Goal: Task Accomplishment & Management: Manage account settings

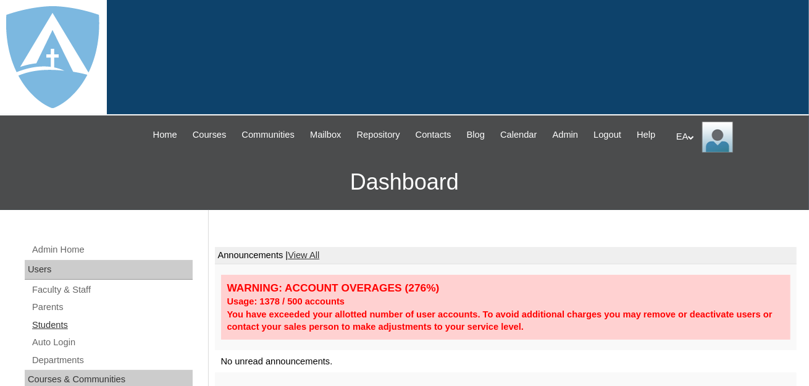
click at [62, 333] on link "Students" at bounding box center [112, 325] width 162 height 15
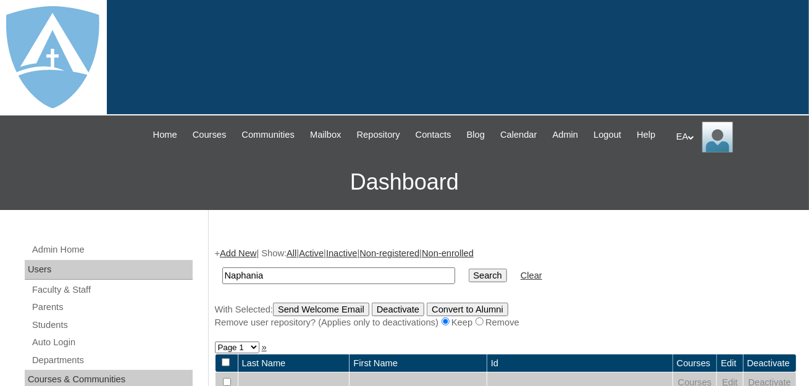
type input "Naphania"
click at [469, 282] on input "Search" at bounding box center [488, 276] width 38 height 14
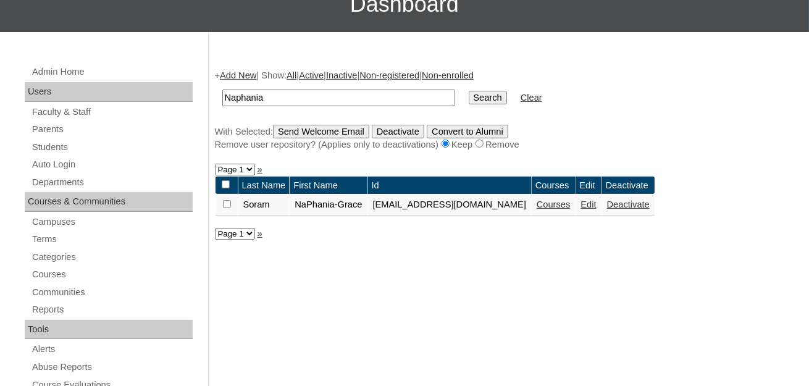
scroll to position [185, 0]
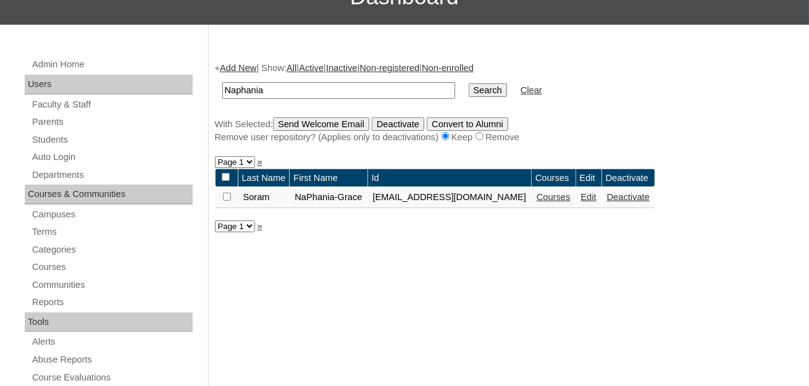
click at [602, 207] on td "Edit" at bounding box center [588, 197] width 25 height 21
click at [597, 202] on link "Edit" at bounding box center [588, 197] width 15 height 10
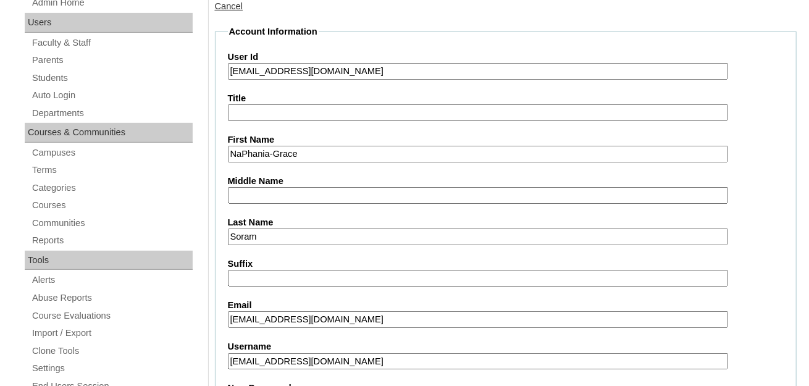
scroll to position [494, 0]
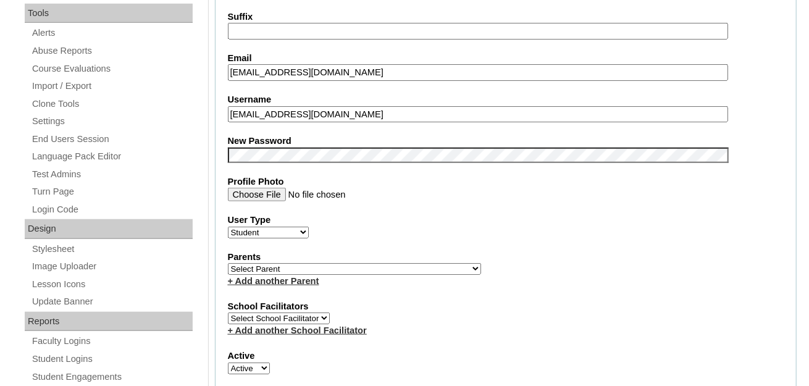
drag, startPoint x: 448, startPoint y: 123, endPoint x: 237, endPoint y: 120, distance: 211.9
click at [217, 122] on fieldset "Account Information User Id 26naphaniagrace.soram@enlightiumstudent.com Title F…" at bounding box center [506, 272] width 583 height 989
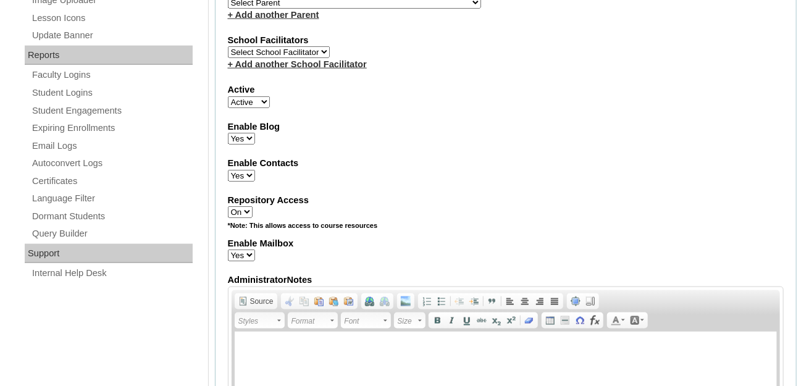
scroll to position [679, 0]
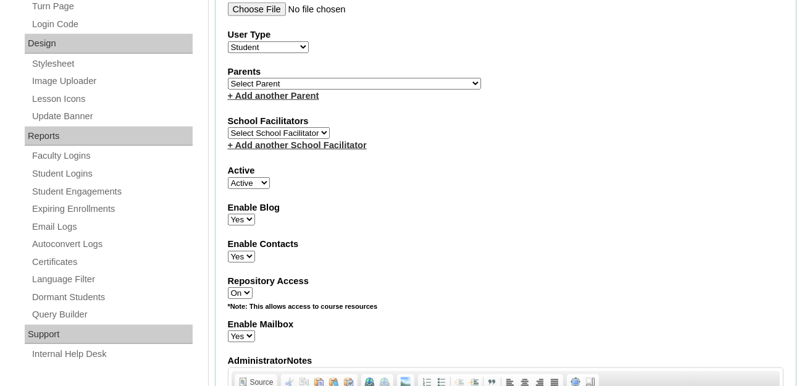
click at [348, 90] on select "Select Parent Abbas, Tahani Garcia, Rosa Kaneko, Chad Labourdette, Jessica Nich…" at bounding box center [354, 84] width 253 height 12
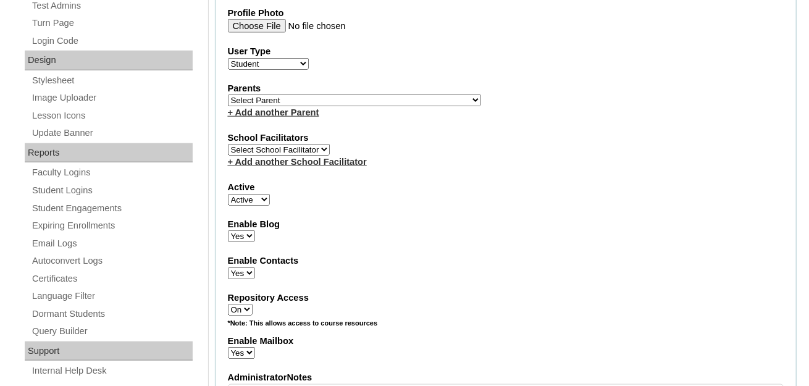
scroll to position [617, 0]
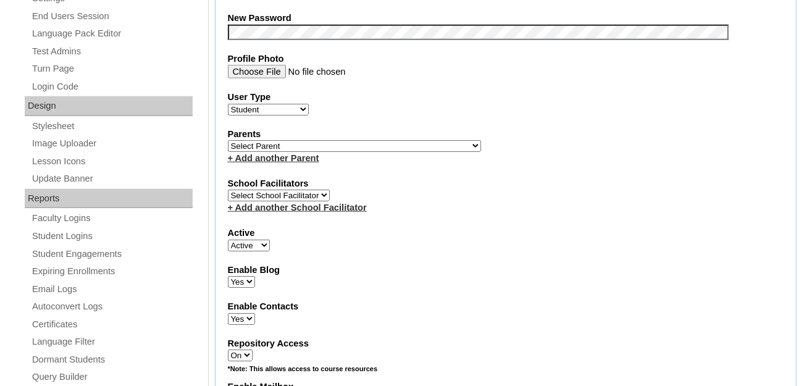
click at [351, 149] on select "Select Parent Abbas, Tahani Garcia, Rosa Kaneko, Chad Labourdette, Jessica Nich…" at bounding box center [354, 146] width 253 height 12
select select "100623"
click at [228, 146] on select "Select Parent Abbas, Tahani Garcia, Rosa Kaneko, Chad Labourdette, Jessica Nich…" at bounding box center [354, 146] width 253 height 12
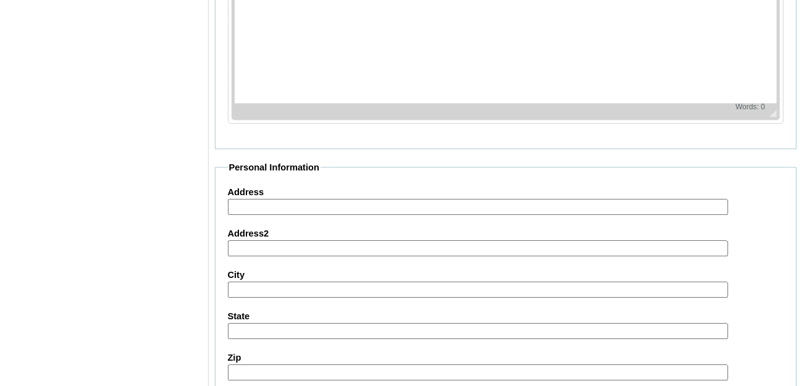
scroll to position [1542, 0]
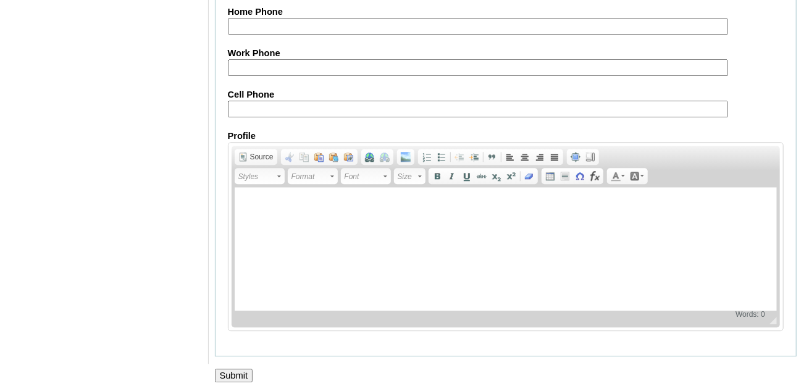
click at [233, 369] on input "Submit" at bounding box center [234, 376] width 38 height 14
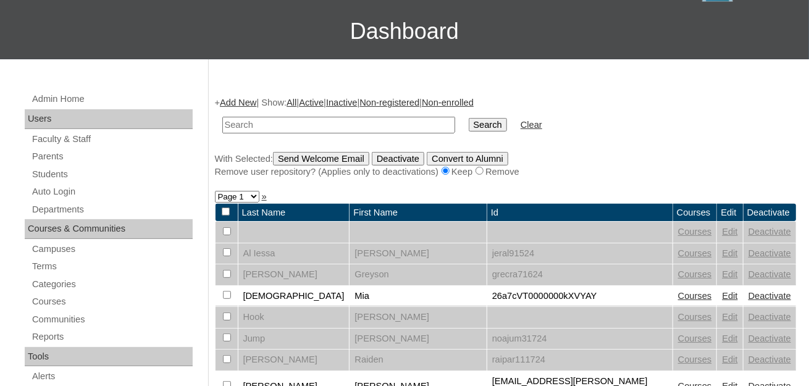
scroll to position [62, 0]
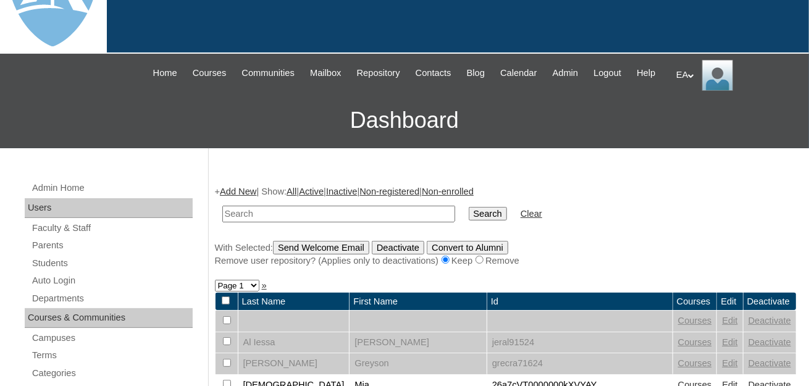
click at [250, 222] on input "text" at bounding box center [338, 214] width 233 height 17
type input "Naphania"
click at [469, 207] on input "Search" at bounding box center [488, 214] width 38 height 14
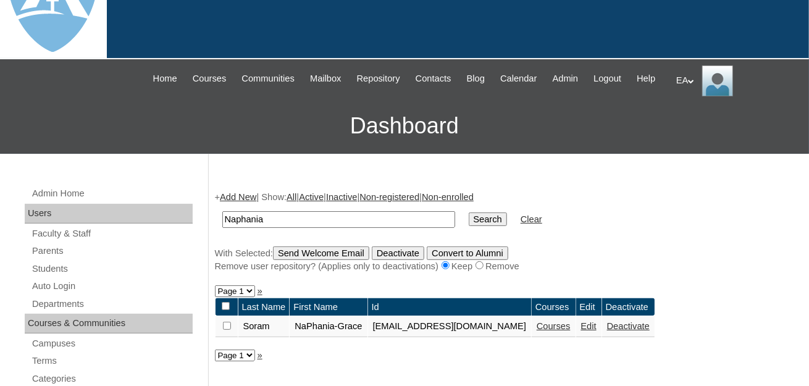
scroll to position [124, 0]
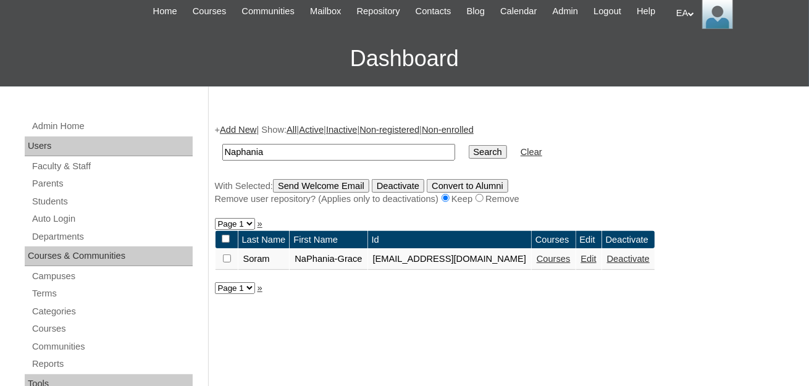
click at [571, 264] on link "Courses" at bounding box center [554, 259] width 34 height 10
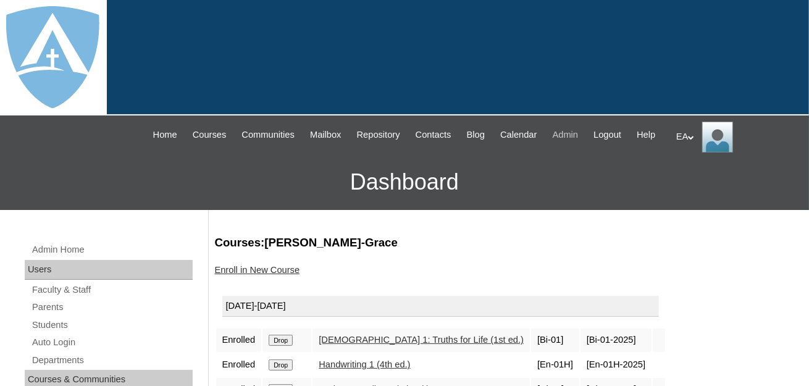
click at [579, 133] on span "Admin" at bounding box center [566, 135] width 26 height 14
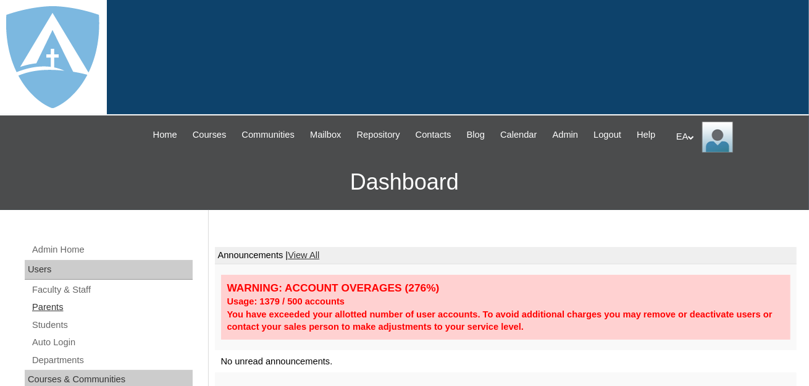
click at [60, 315] on link "Parents" at bounding box center [112, 307] width 162 height 15
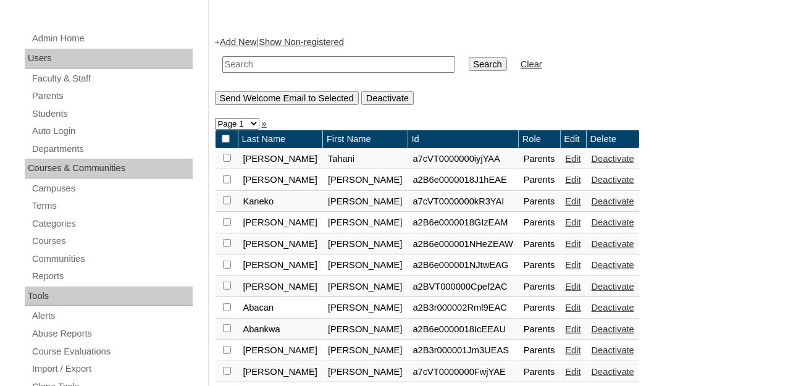
scroll to position [247, 0]
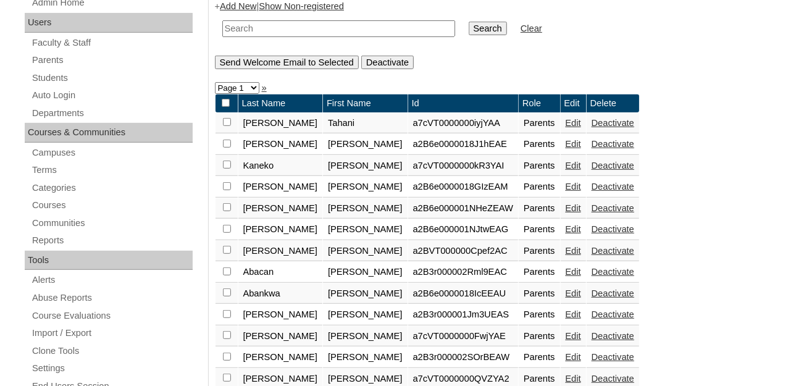
click at [256, 36] on input "text" at bounding box center [338, 28] width 233 height 17
type input "Karnim"
click at [469, 35] on input "Search" at bounding box center [488, 29] width 38 height 14
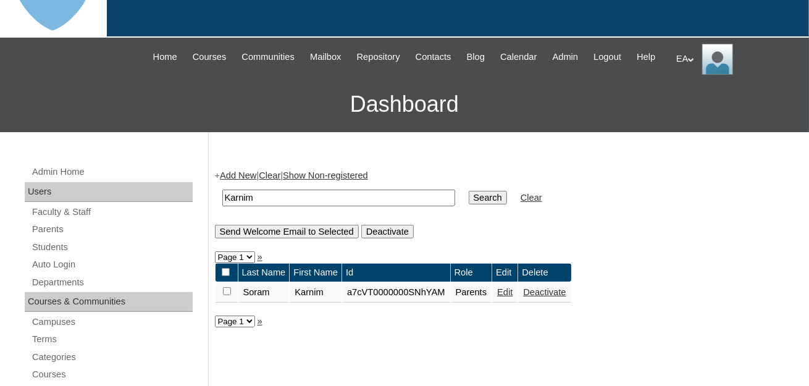
scroll to position [124, 0]
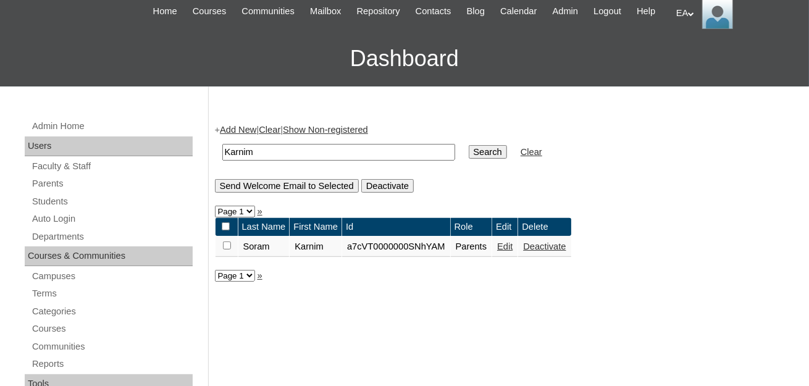
click at [507, 251] on link "Edit" at bounding box center [504, 247] width 15 height 10
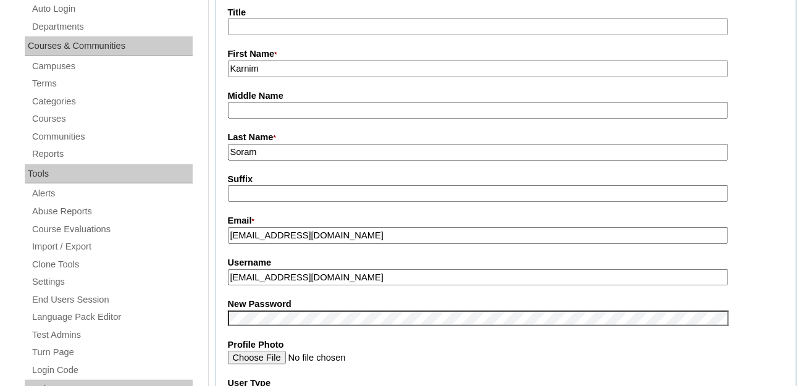
scroll to position [371, 0]
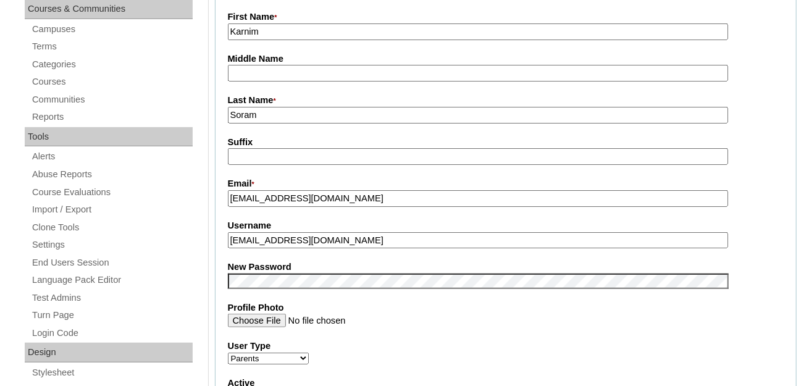
drag, startPoint x: 346, startPoint y: 256, endPoint x: 222, endPoint y: 250, distance: 124.3
click at [222, 250] on fieldset "Account Information User Id * a7cVT0000000SNhYAM Title First Name * Karnim Midd…" at bounding box center [506, 271] width 583 height 739
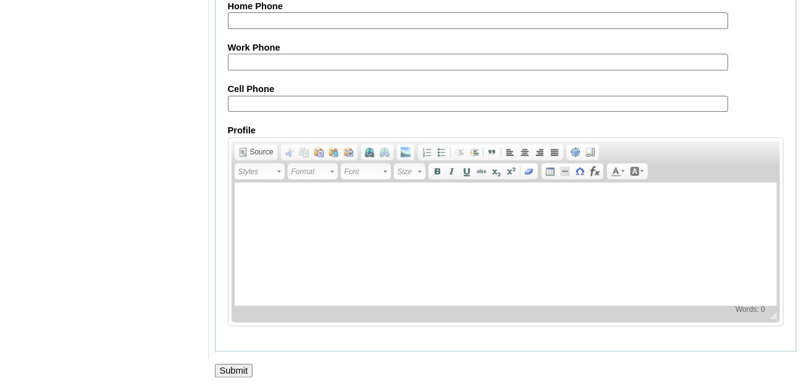
scroll to position [1299, 0]
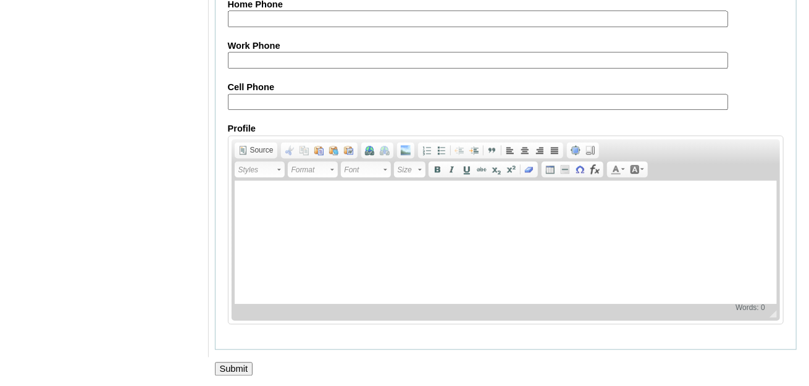
click at [239, 362] on input "Submit" at bounding box center [234, 369] width 38 height 14
